Goal: Communication & Community: Connect with others

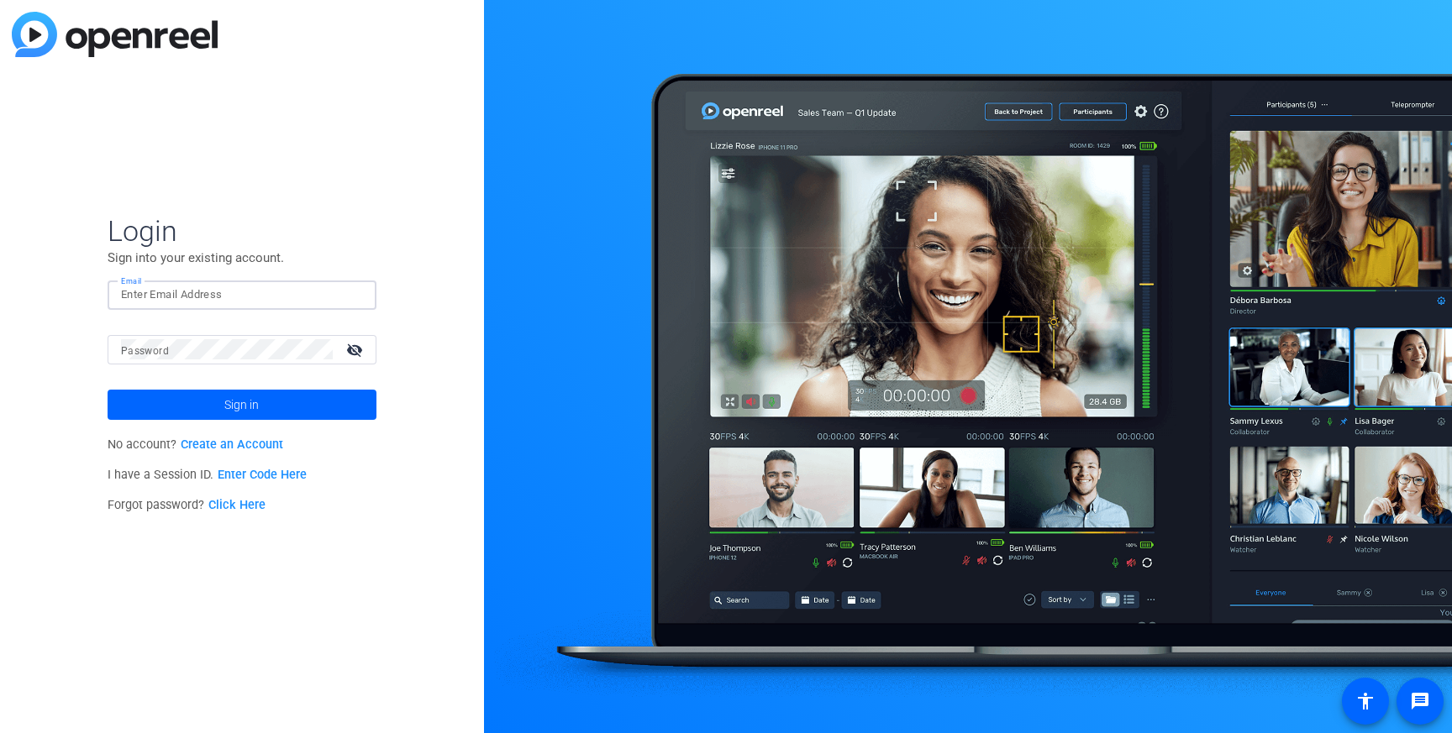
click at [198, 302] on input "Email" at bounding box center [242, 295] width 242 height 20
type input "jennifer.gross@gartner.com"
click at [108, 390] on button "Sign in" at bounding box center [242, 405] width 269 height 30
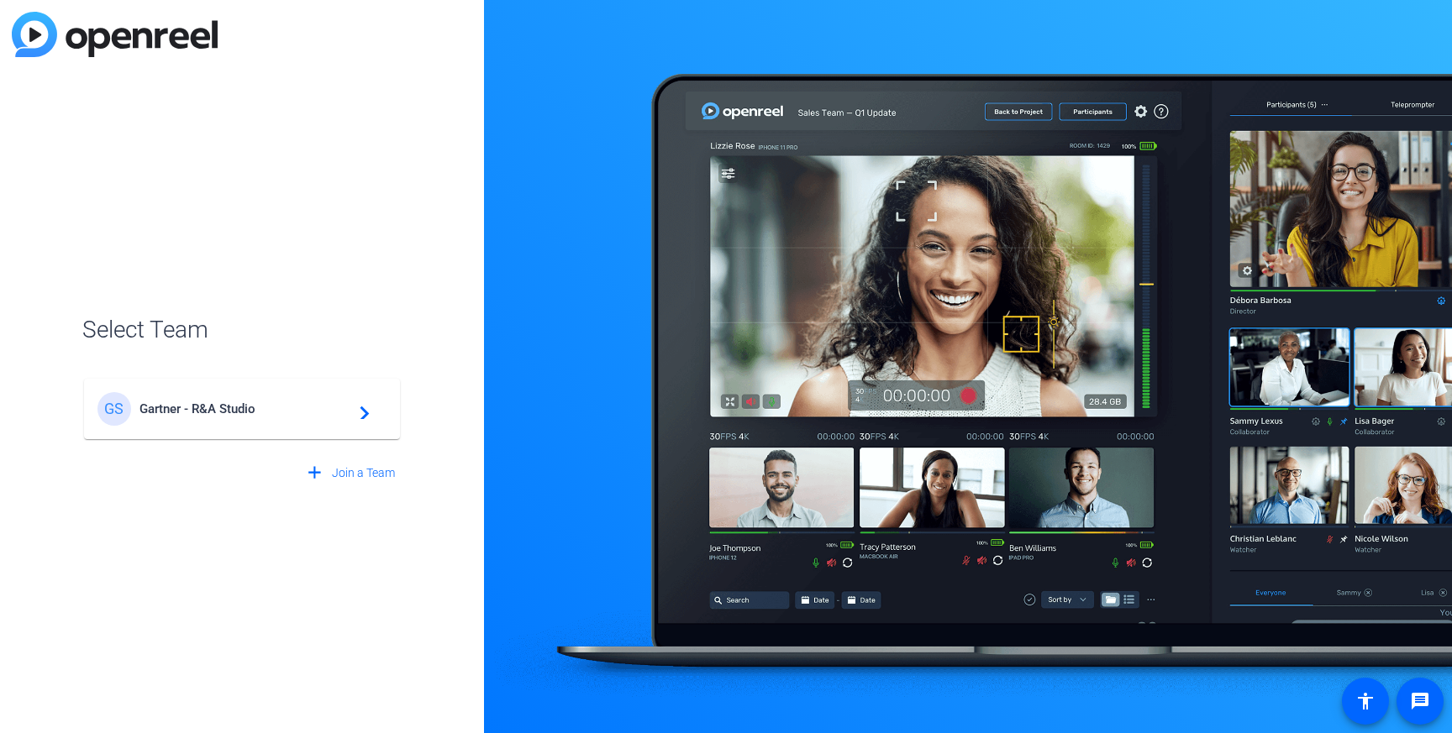
click at [169, 403] on span "Gartner - R&A Studio" at bounding box center [244, 409] width 210 height 15
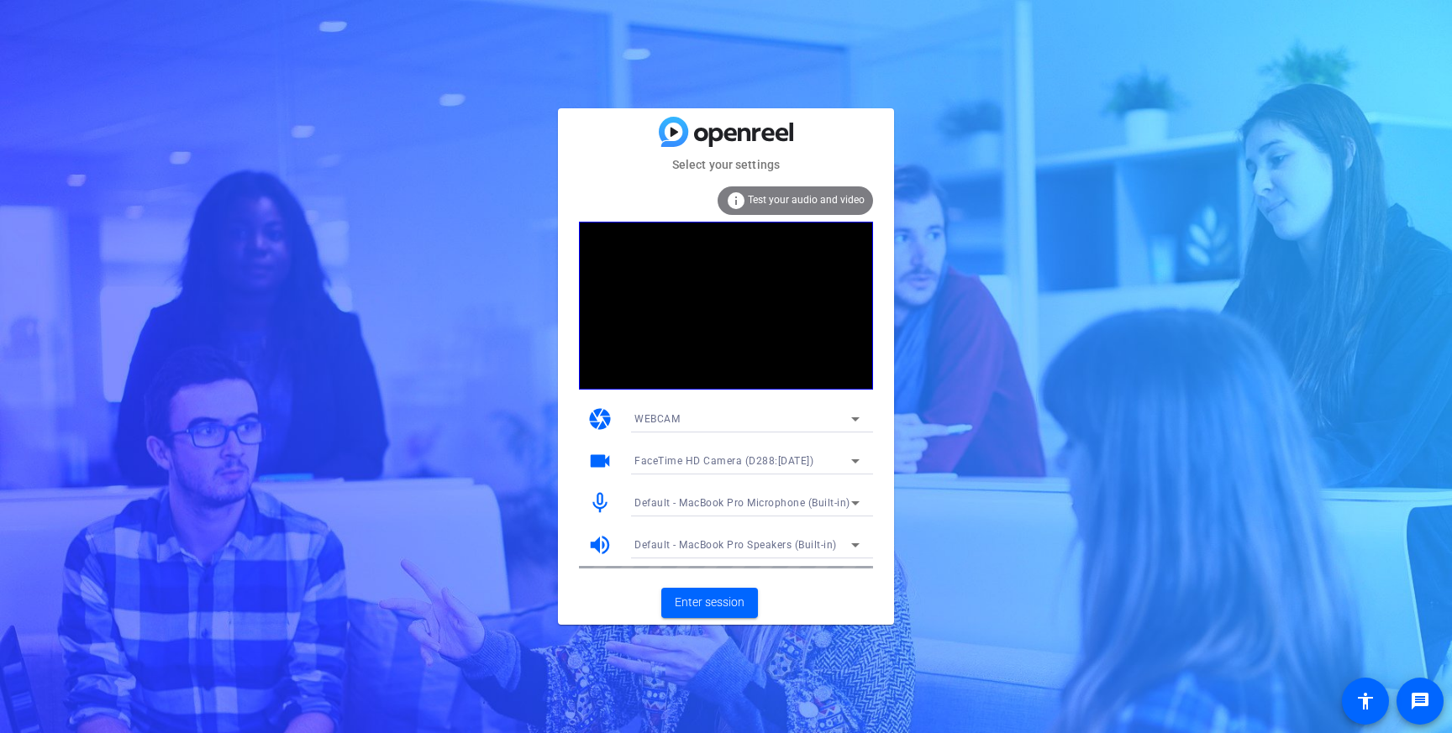
click at [845, 458] on icon at bounding box center [855, 461] width 20 height 20
click at [793, 310] on div at bounding box center [726, 366] width 1452 height 733
click at [612, 463] on div "videocam FaceTime HD Camera (D288:CE50)" at bounding box center [726, 461] width 294 height 42
click at [771, 456] on div at bounding box center [742, 461] width 217 height 20
click at [773, 460] on span "FaceTime HD Camera (D288:[DATE])" at bounding box center [723, 461] width 179 height 12
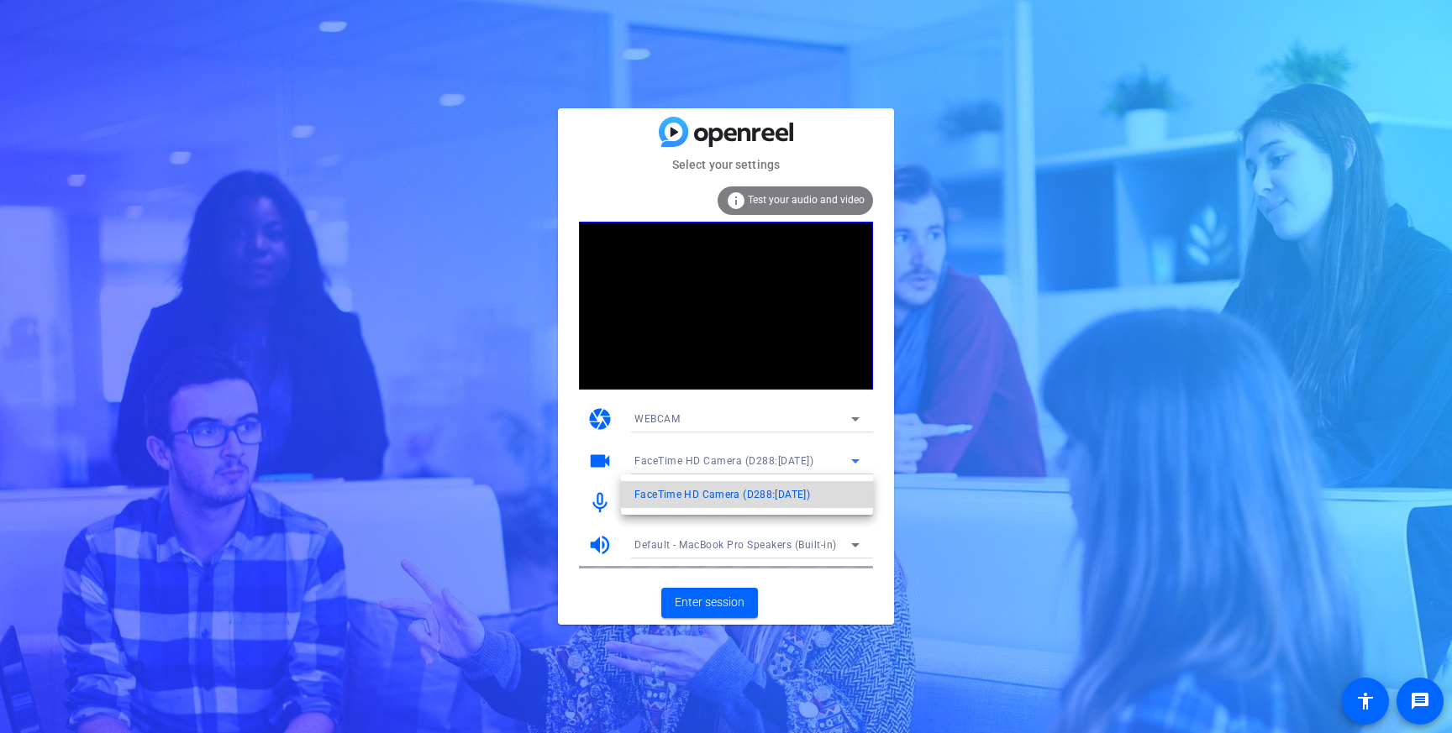
click at [729, 497] on span "FaceTime HD Camera (D288:[DATE])" at bounding box center [722, 495] width 176 height 20
click at [597, 462] on mat-icon "videocam" at bounding box center [599, 461] width 25 height 25
click at [709, 462] on span "FaceTime HD Camera (D288:[DATE])" at bounding box center [723, 461] width 179 height 12
drag, startPoint x: 1133, startPoint y: 459, endPoint x: 885, endPoint y: 581, distance: 277.3
click at [1133, 460] on div at bounding box center [726, 366] width 1452 height 733
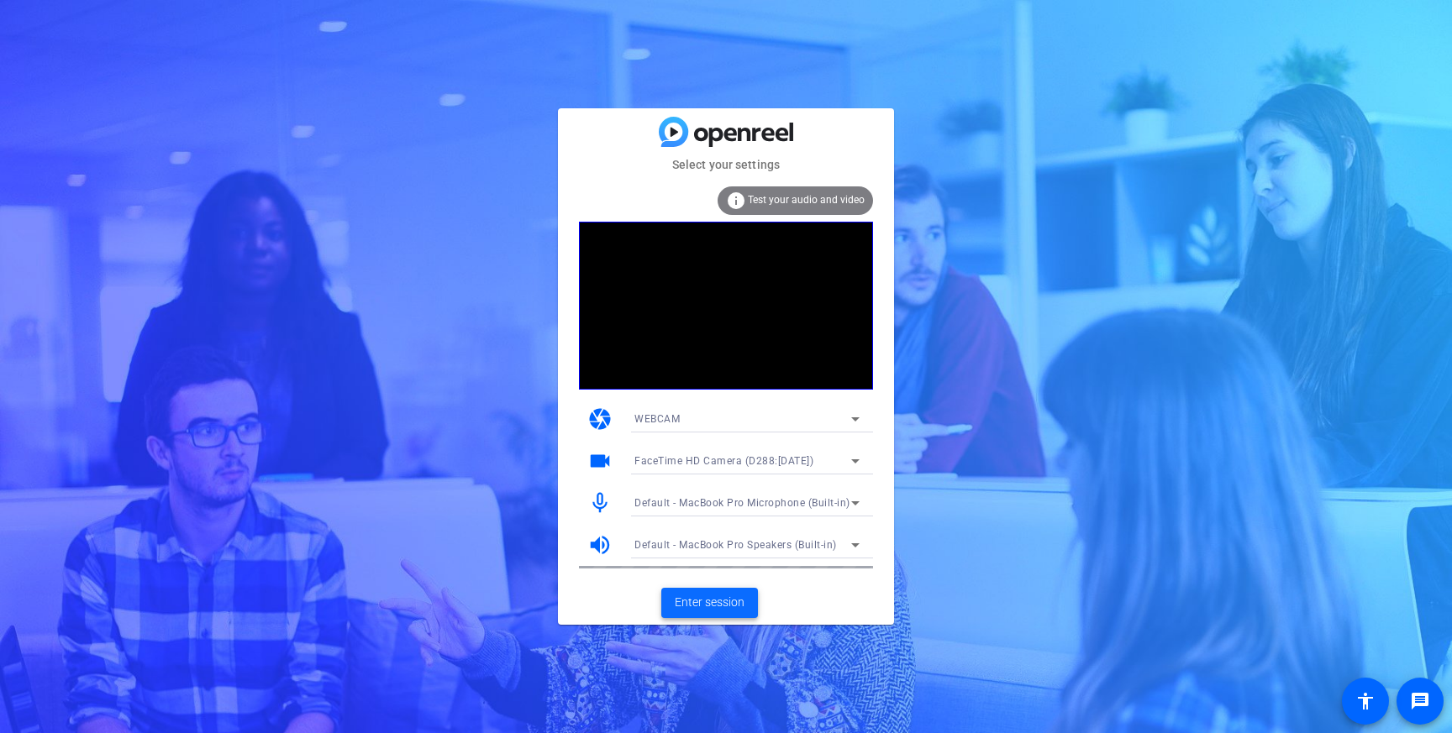
click at [713, 605] on span "Enter session" at bounding box center [710, 603] width 70 height 18
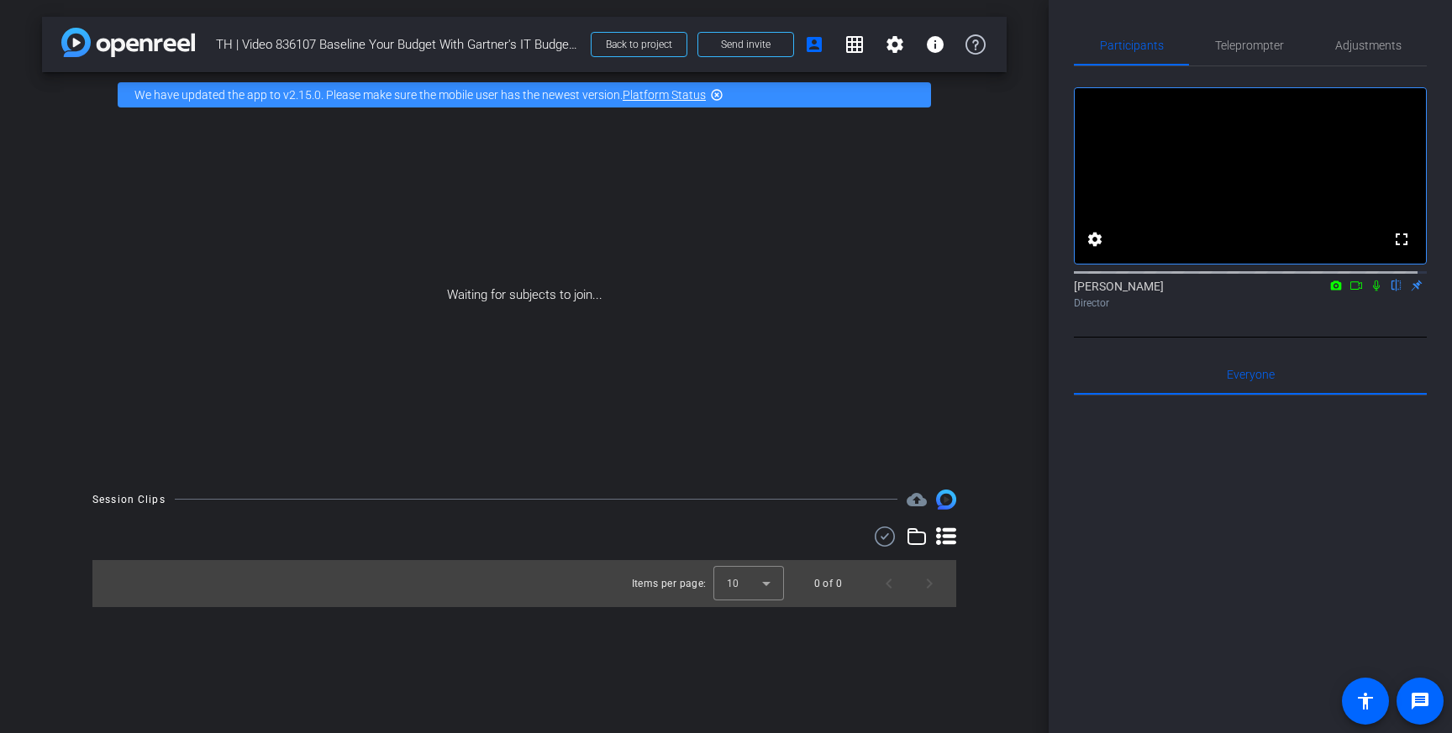
click at [1349, 292] on icon at bounding box center [1355, 286] width 13 height 12
click at [749, 51] on button "Send invite" at bounding box center [745, 44] width 97 height 25
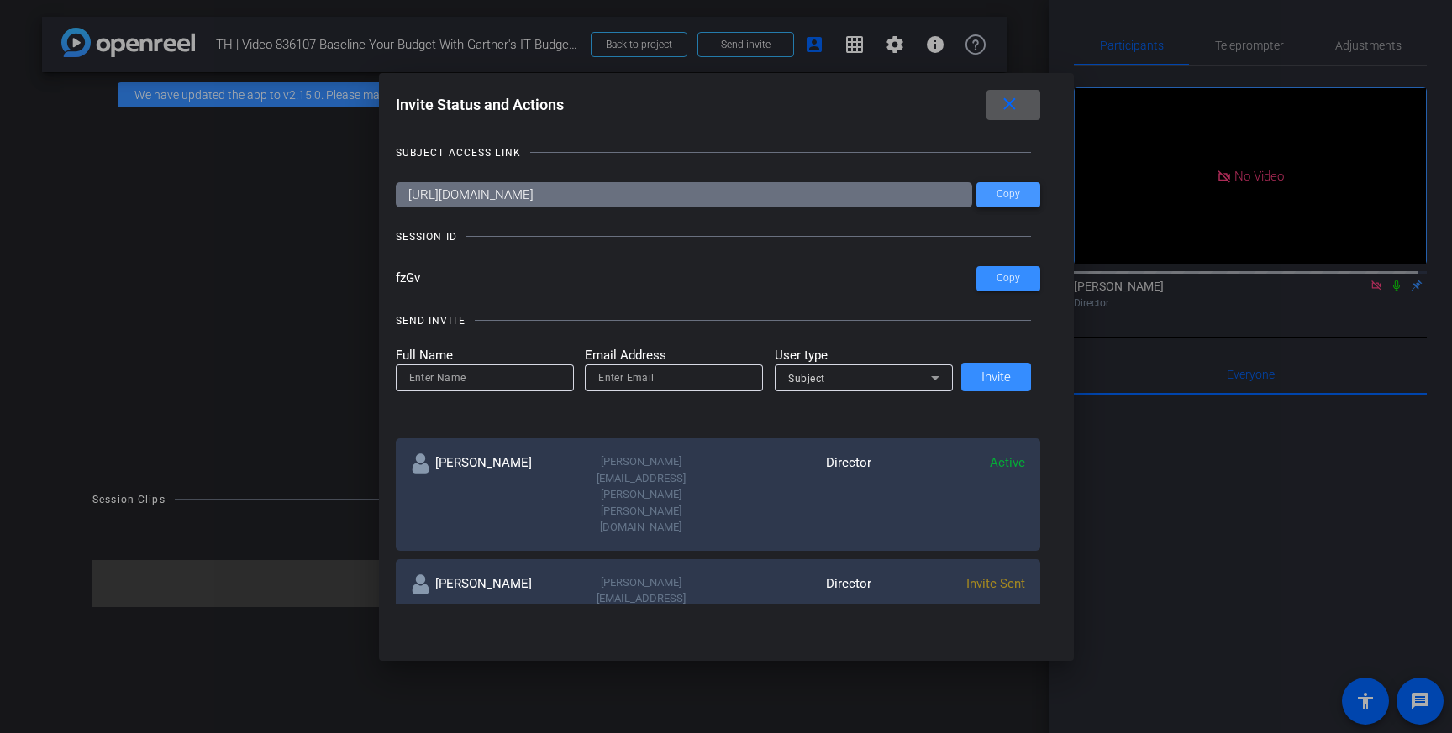
click at [1002, 195] on span "Copy" at bounding box center [1008, 194] width 24 height 13
click at [996, 272] on span "Copy" at bounding box center [1008, 278] width 24 height 13
